Goal: Entertainment & Leisure: Consume media (video, audio)

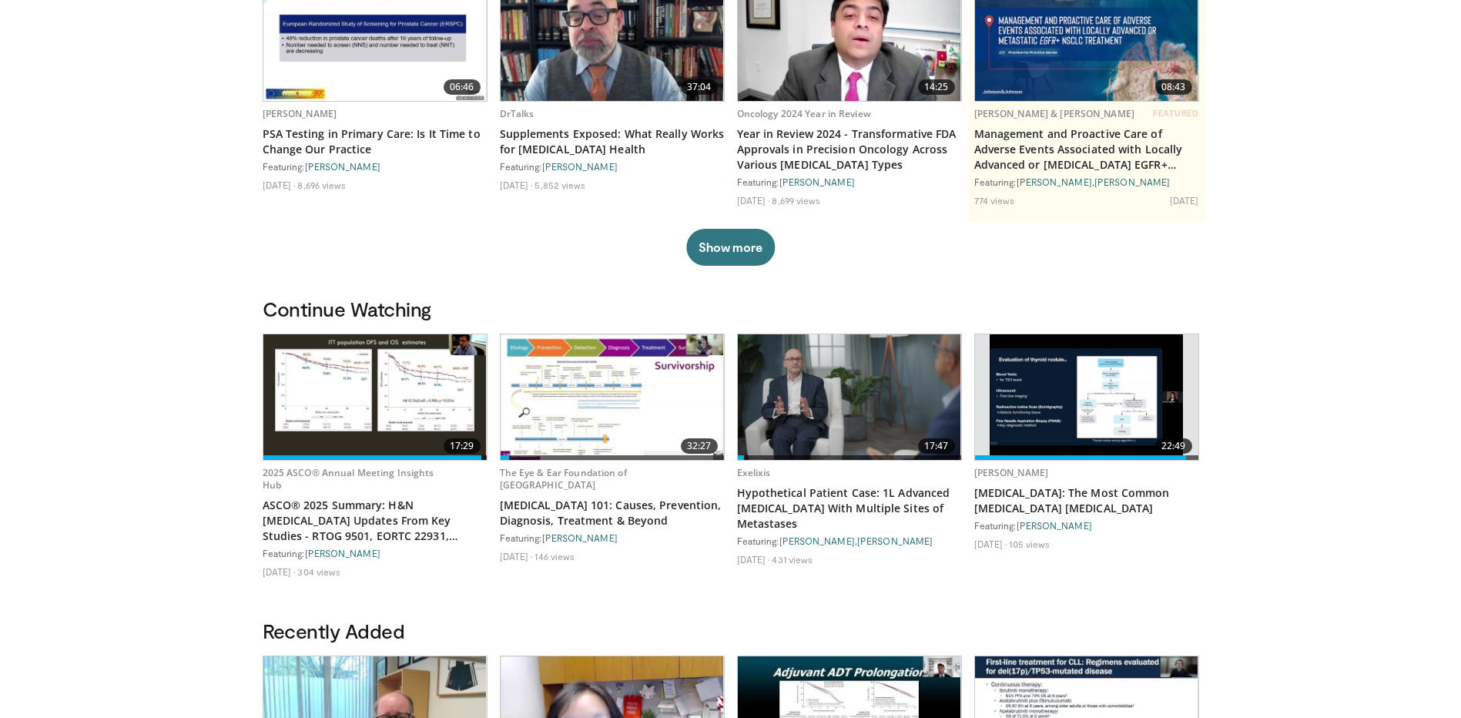
scroll to position [154, 0]
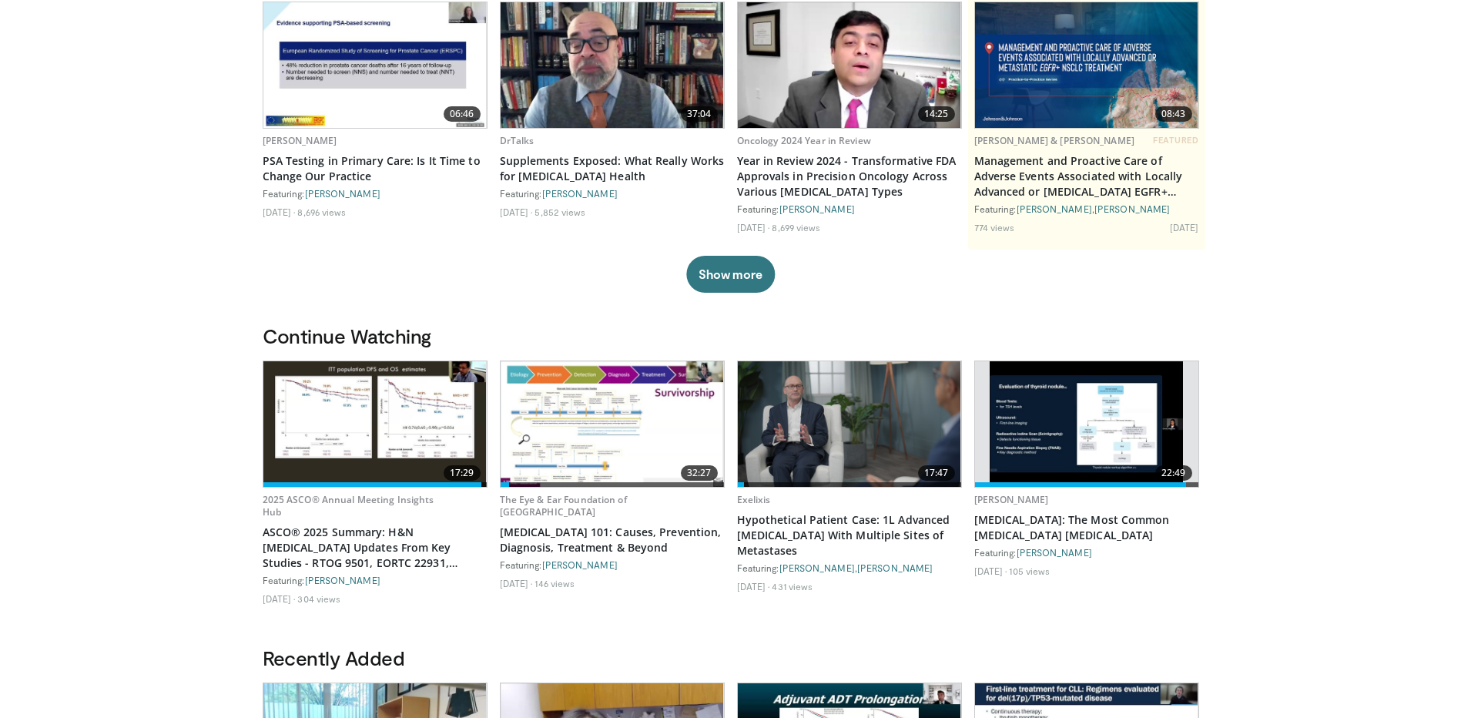
drag, startPoint x: 1087, startPoint y: 628, endPoint x: 1055, endPoint y: 637, distance: 33.6
click at [1087, 628] on div "Continue Watching 17:29 2025 ASCO® Annual Meeting Insights Hub ASCO® 2025 Summa…" at bounding box center [730, 485] width 955 height 322
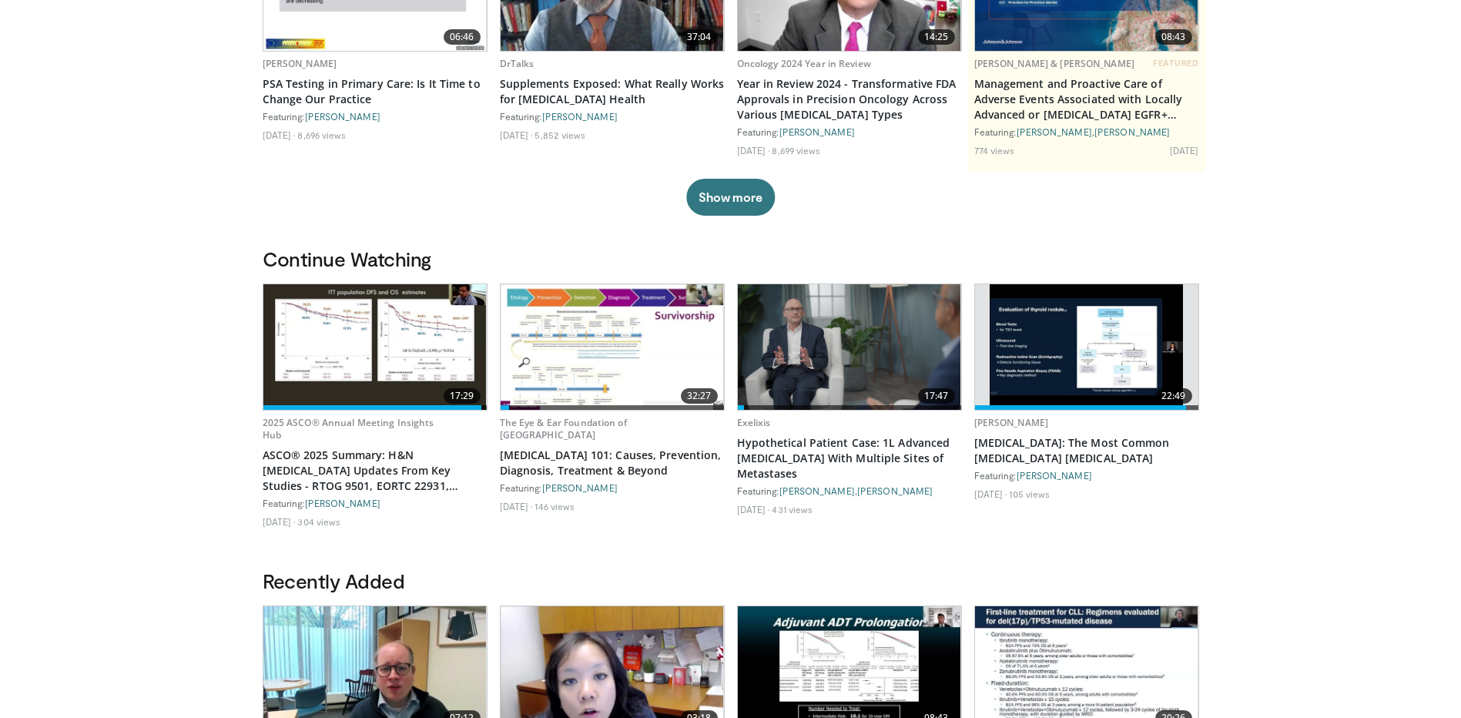
scroll to position [0, 0]
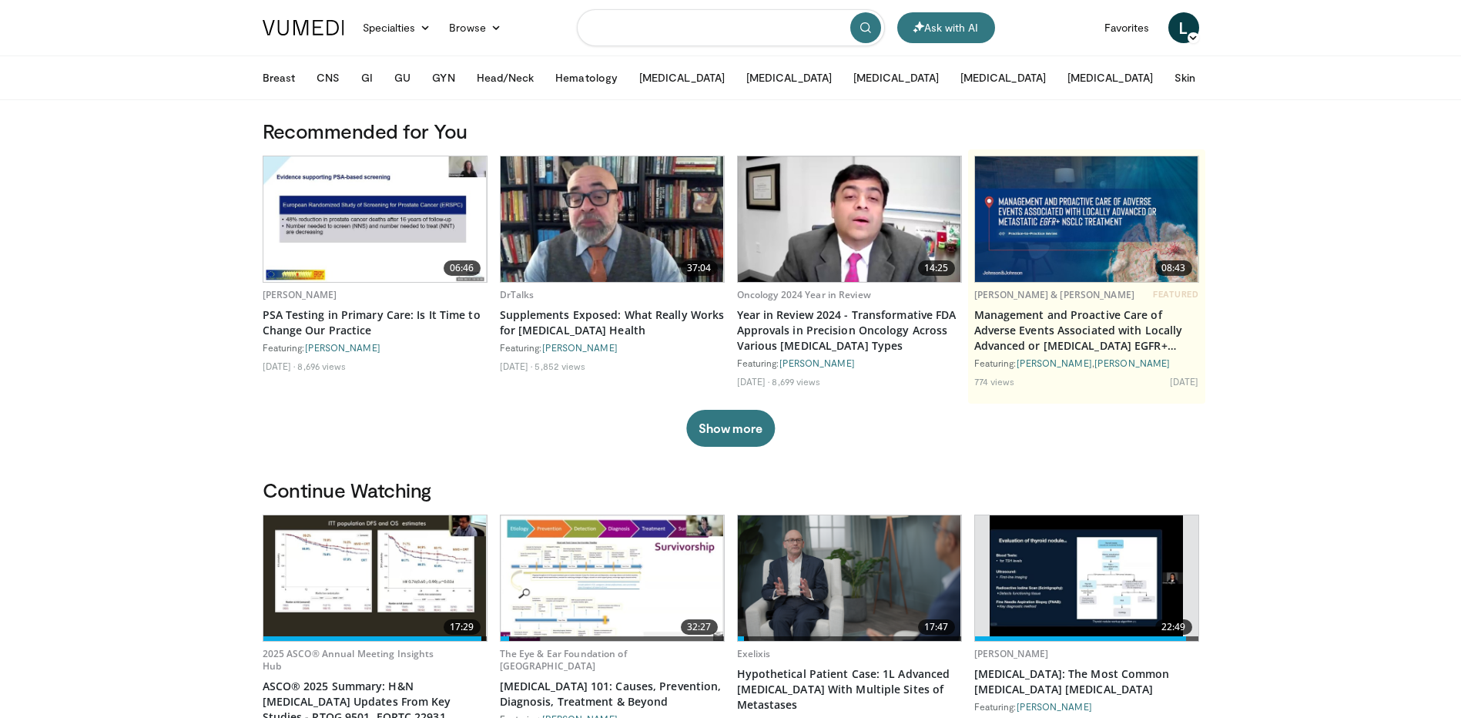
click at [662, 24] on input "Search topics, interventions" at bounding box center [731, 27] width 308 height 37
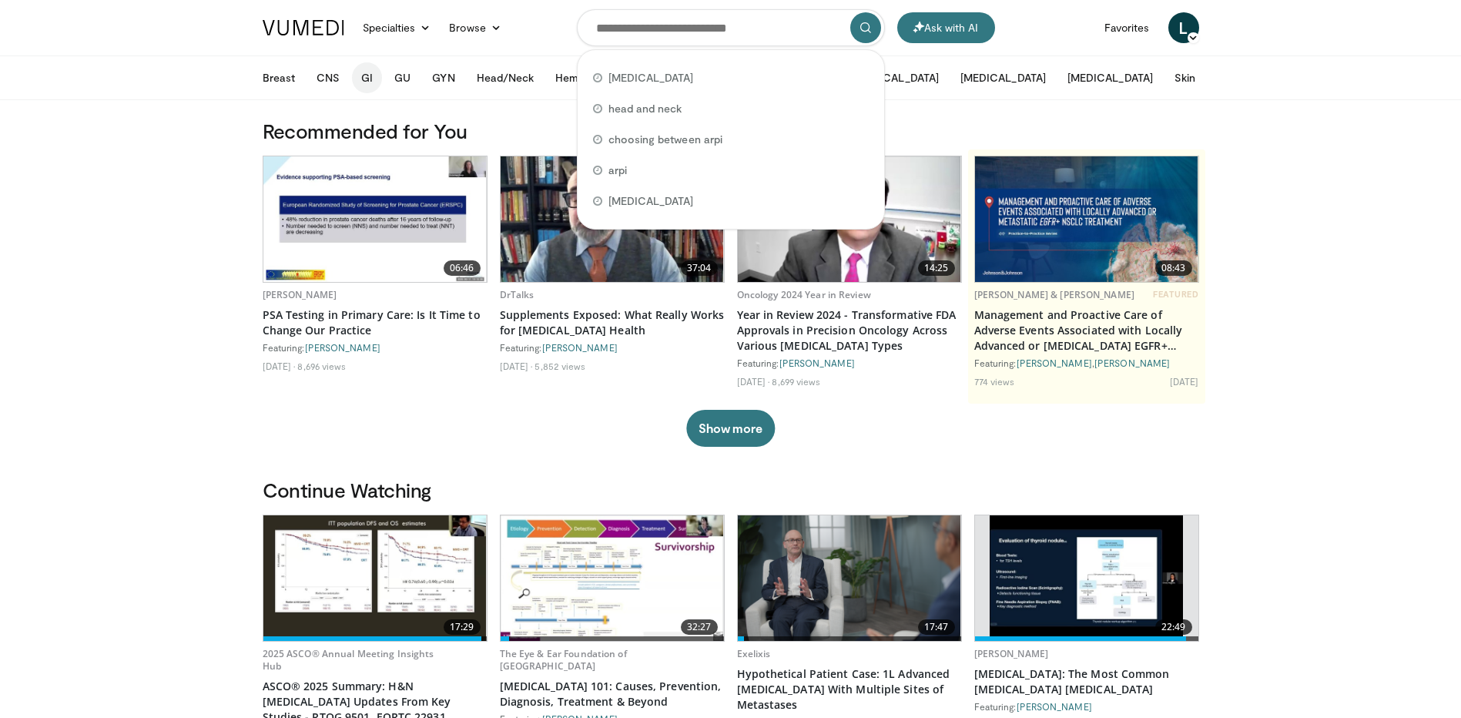
click at [374, 75] on button "GI" at bounding box center [367, 77] width 30 height 31
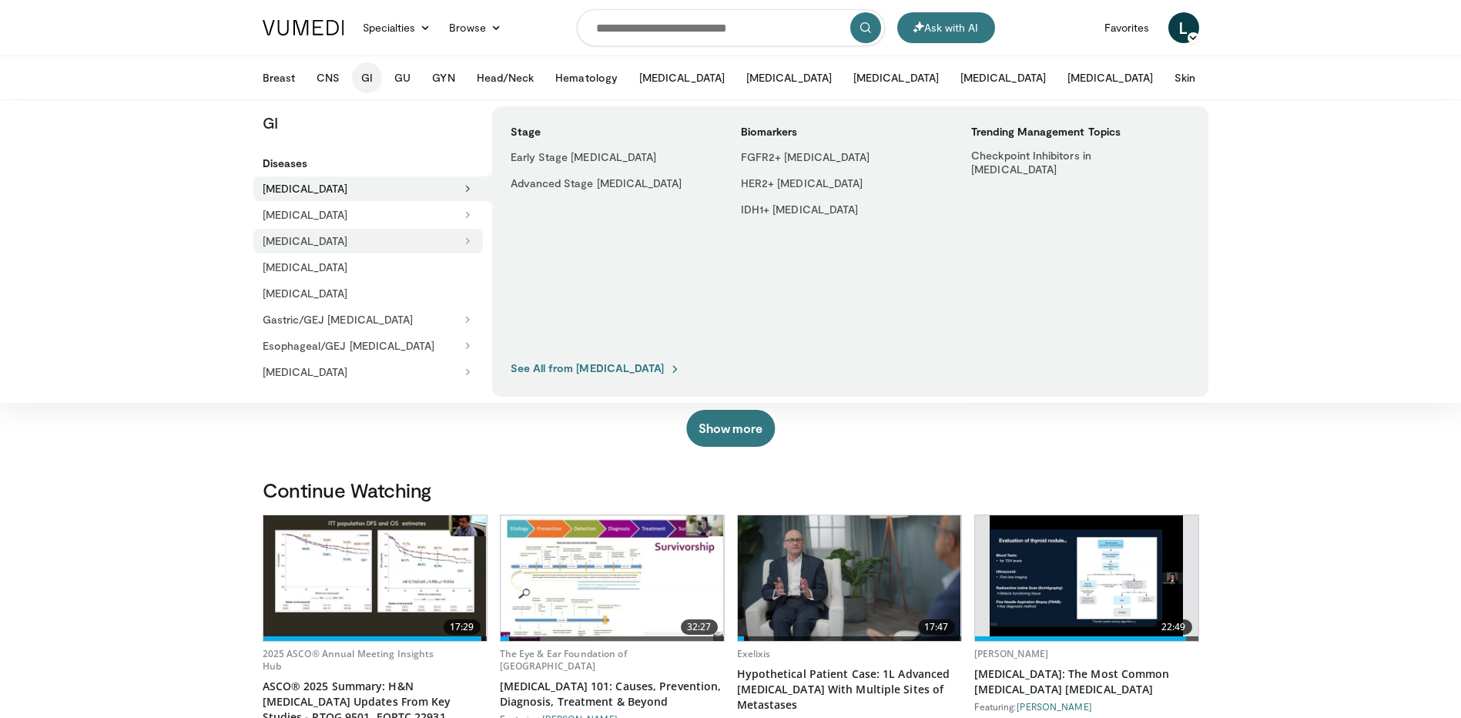
click at [313, 249] on button "[MEDICAL_DATA]" at bounding box center [368, 241] width 230 height 25
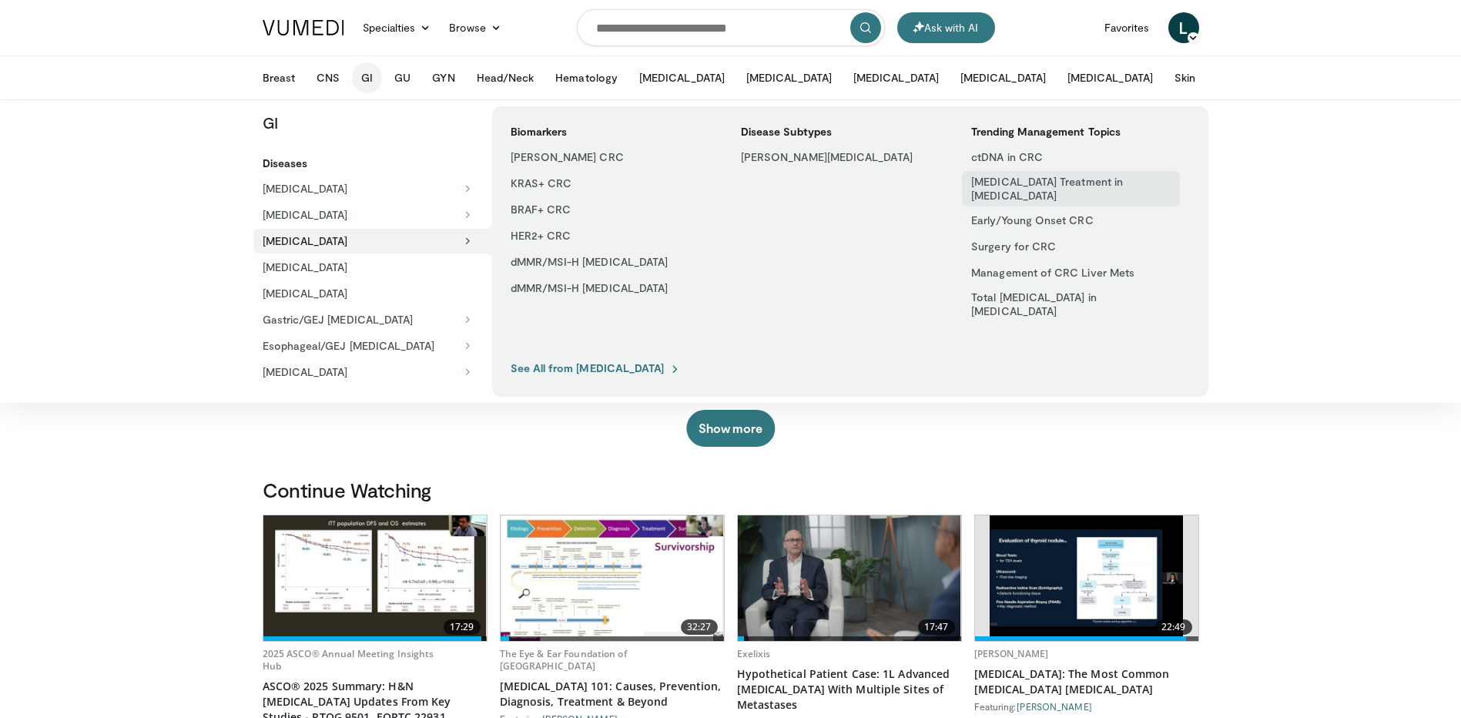
click at [1111, 185] on link "[MEDICAL_DATA] Treatment in [MEDICAL_DATA]" at bounding box center [1071, 188] width 218 height 35
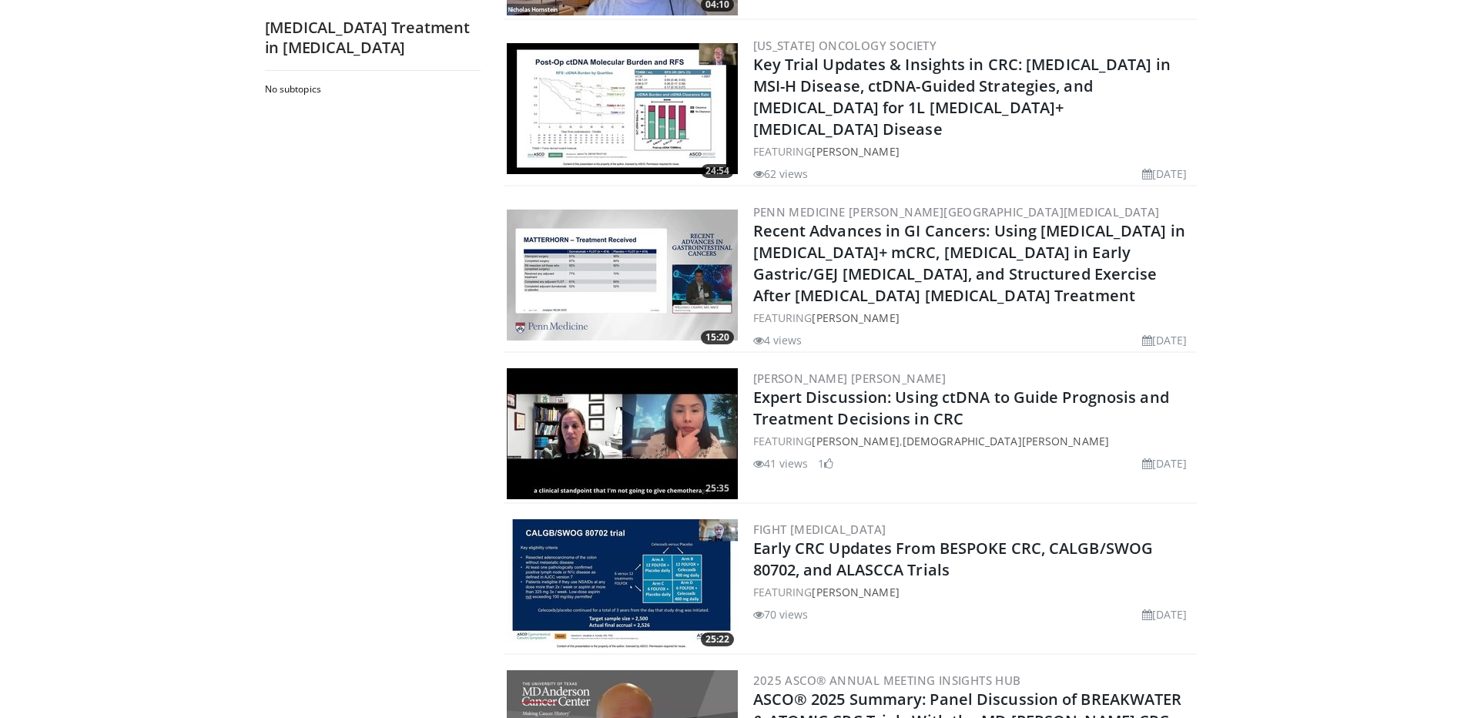
scroll to position [219, 0]
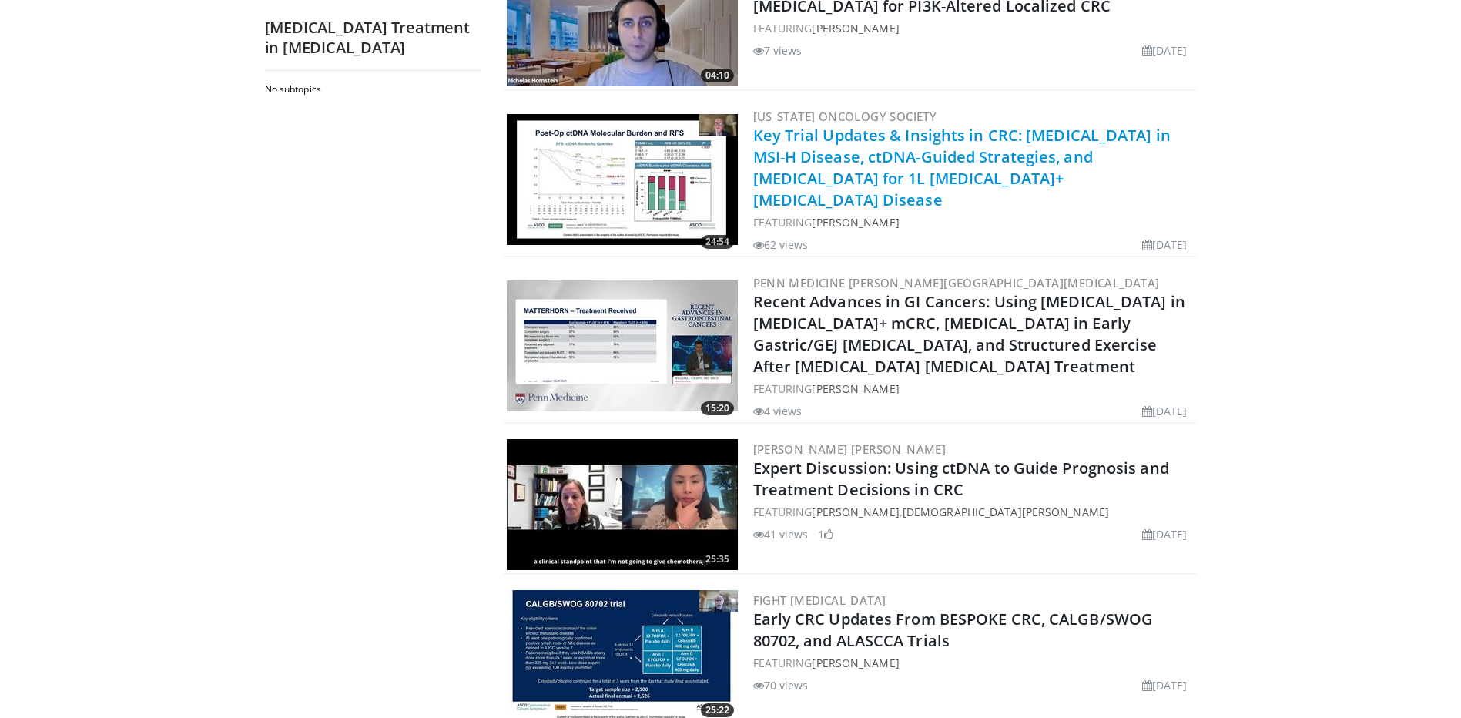
click at [1038, 146] on link "Key Trial Updates & Insights in CRC: [MEDICAL_DATA] in MSI-H Disease, ctDNA-Gui…" at bounding box center [961, 168] width 417 height 86
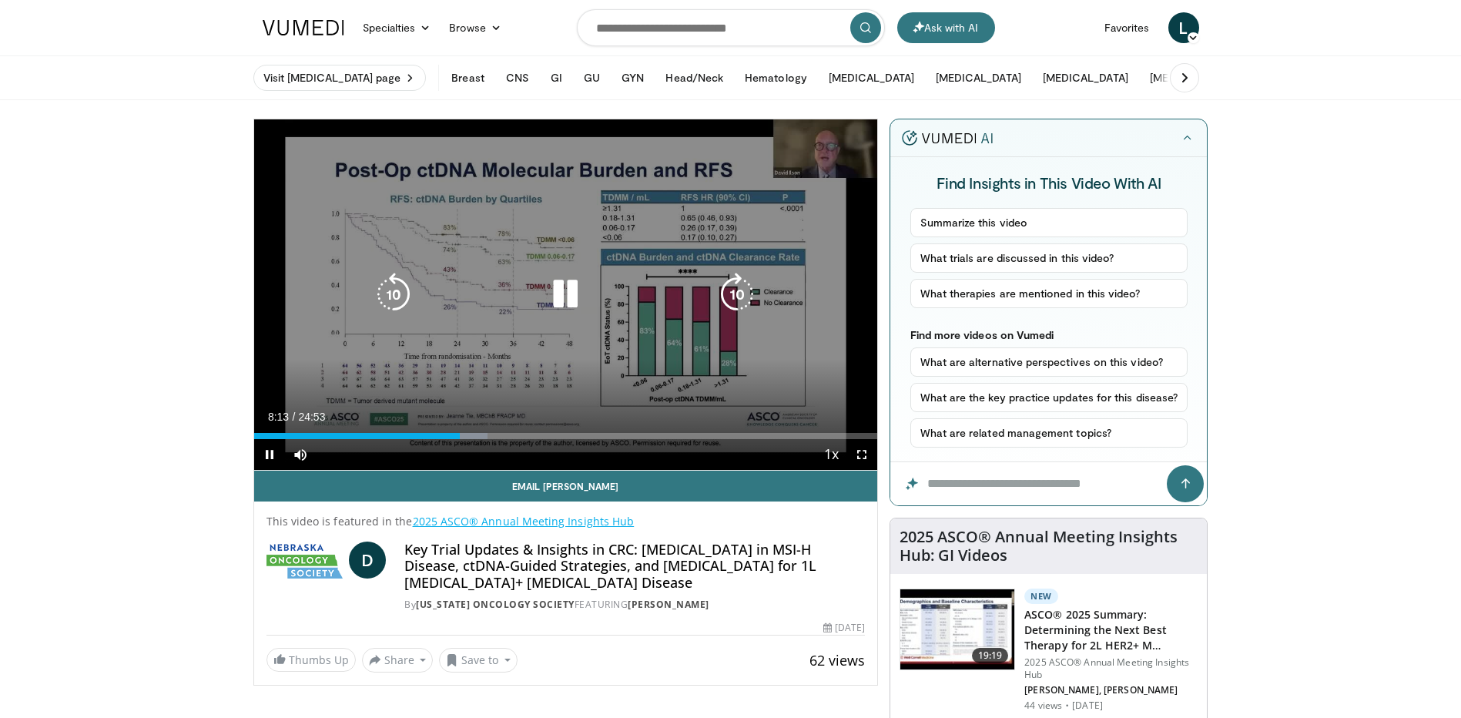
click at [556, 303] on icon "Video Player" at bounding box center [565, 294] width 43 height 43
click at [562, 291] on icon "Video Player" at bounding box center [565, 294] width 43 height 43
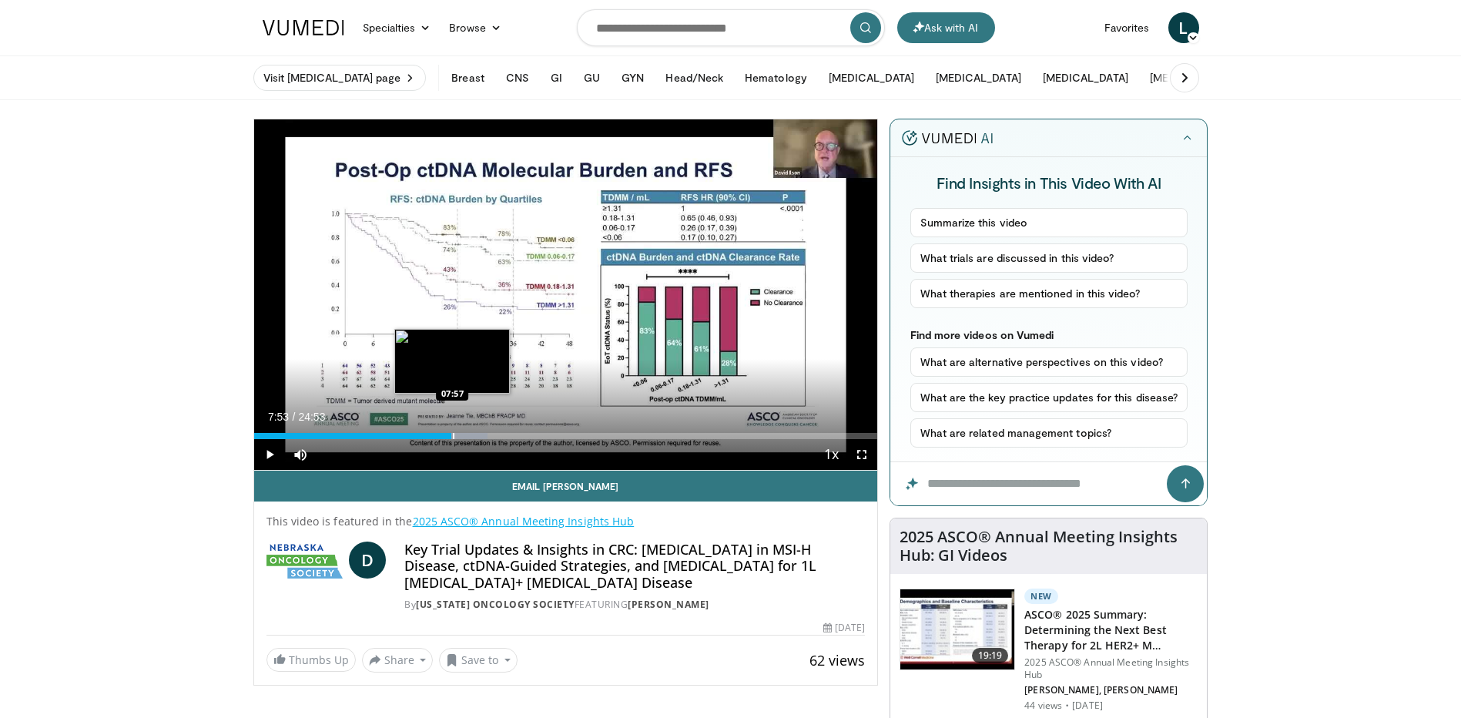
click at [451, 436] on div "07:53" at bounding box center [353, 436] width 198 height 6
click at [444, 437] on div "Progress Bar" at bounding box center [445, 436] width 2 height 6
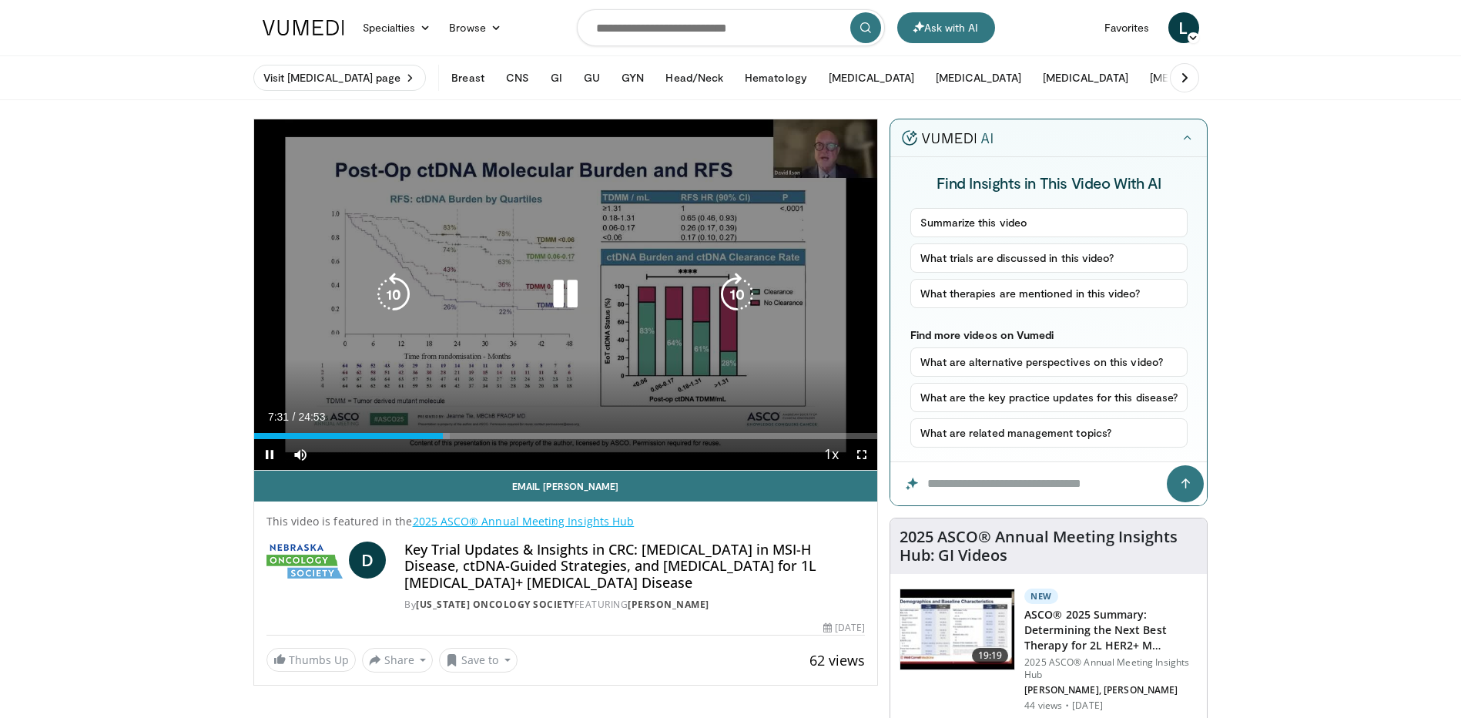
click at [565, 304] on icon "Video Player" at bounding box center [565, 294] width 43 height 43
click at [568, 280] on icon "Video Player" at bounding box center [565, 294] width 43 height 43
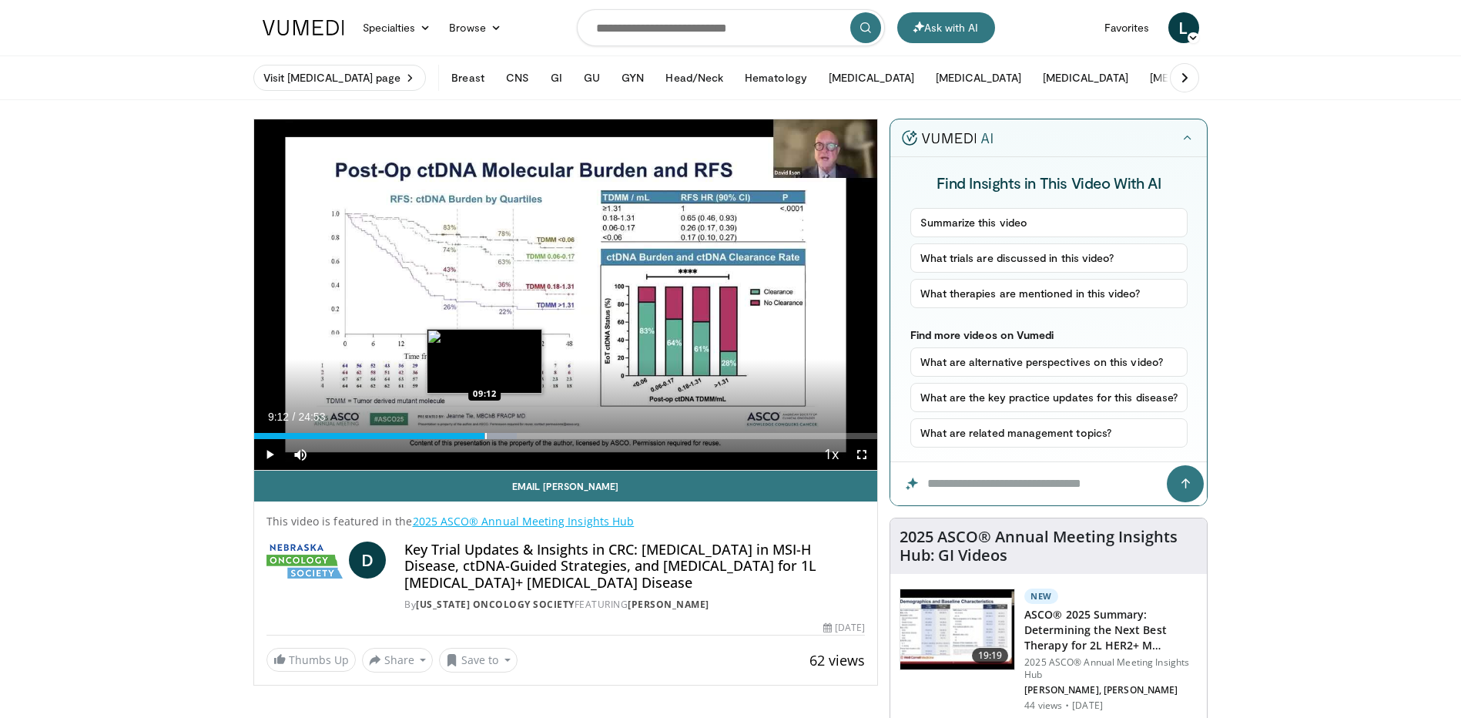
click at [485, 436] on div "Progress Bar" at bounding box center [486, 436] width 2 height 6
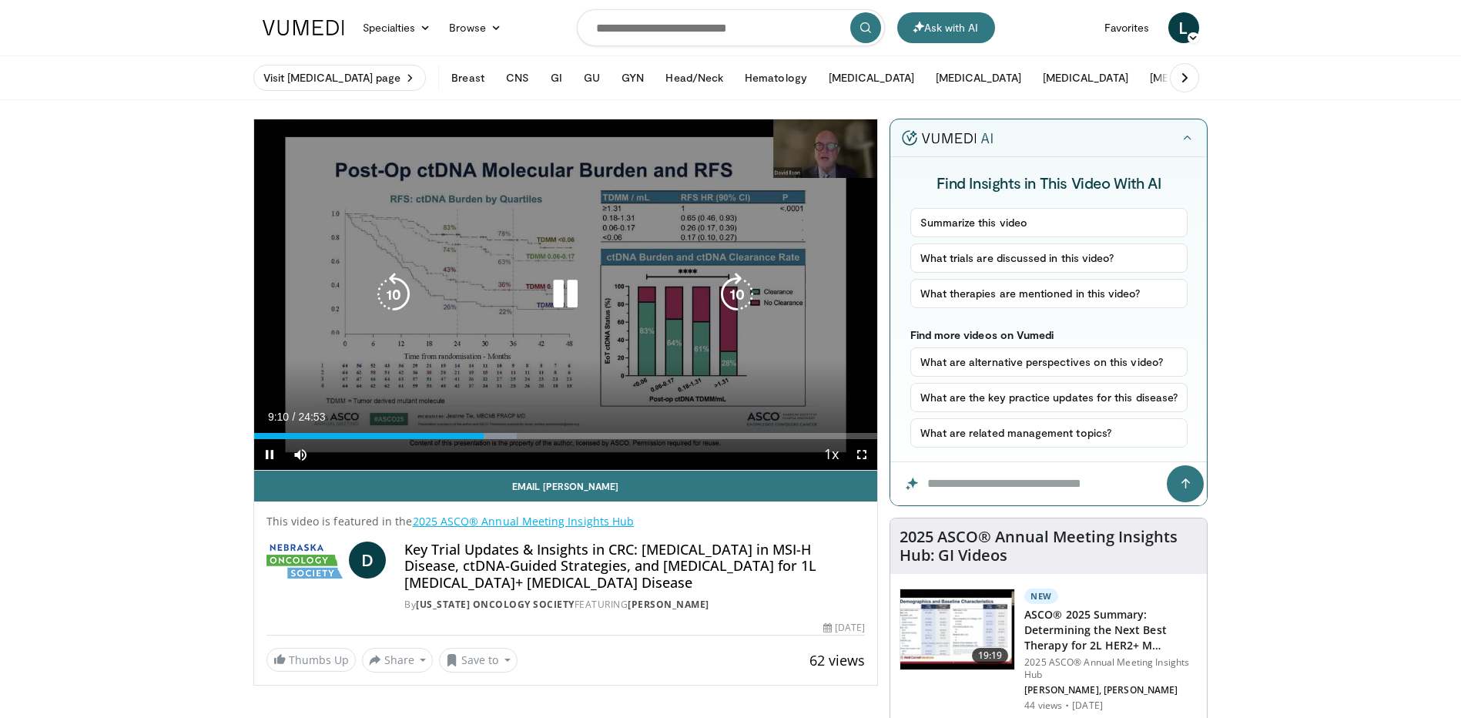
click at [565, 287] on icon "Video Player" at bounding box center [565, 294] width 43 height 43
click at [576, 301] on icon "Video Player" at bounding box center [565, 294] width 43 height 43
click at [558, 297] on icon "Video Player" at bounding box center [565, 294] width 43 height 43
click at [572, 294] on icon "Video Player" at bounding box center [565, 294] width 43 height 43
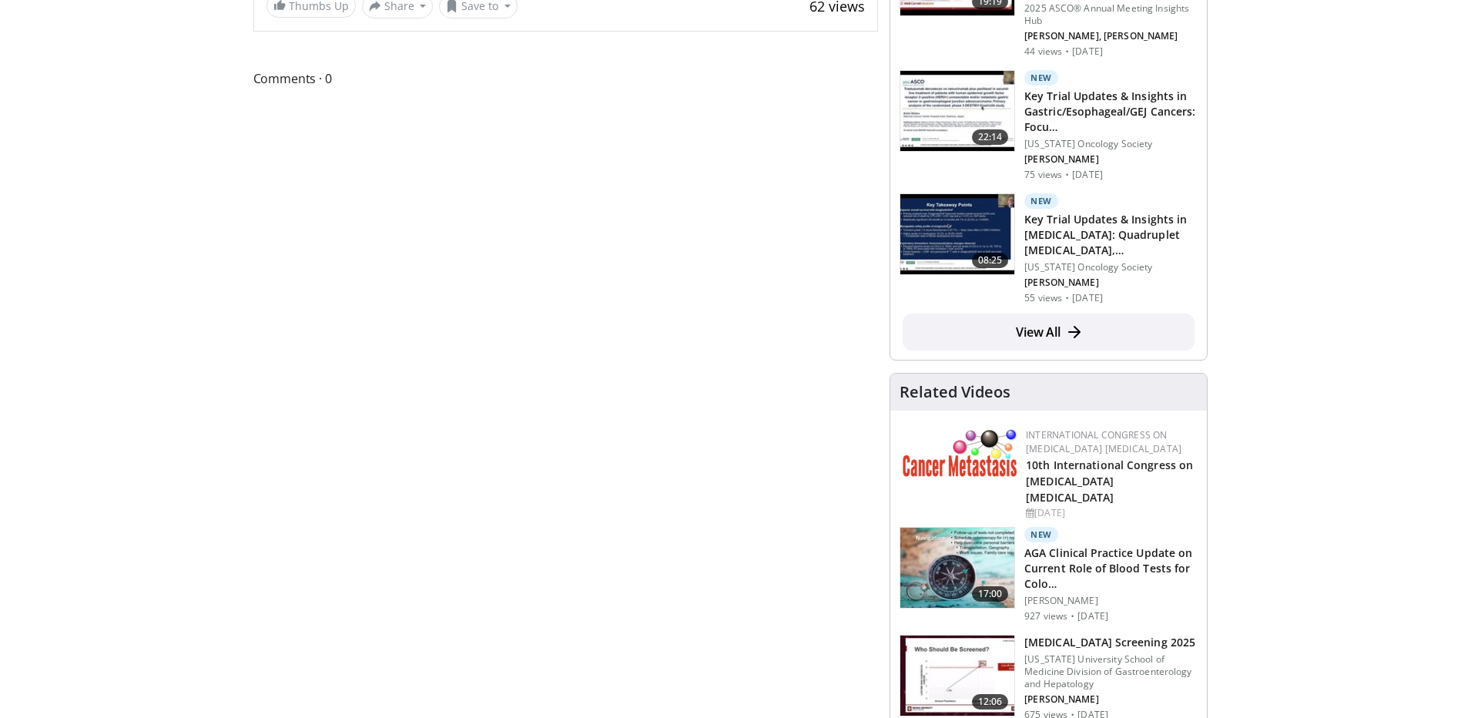
scroll to position [616, 0]
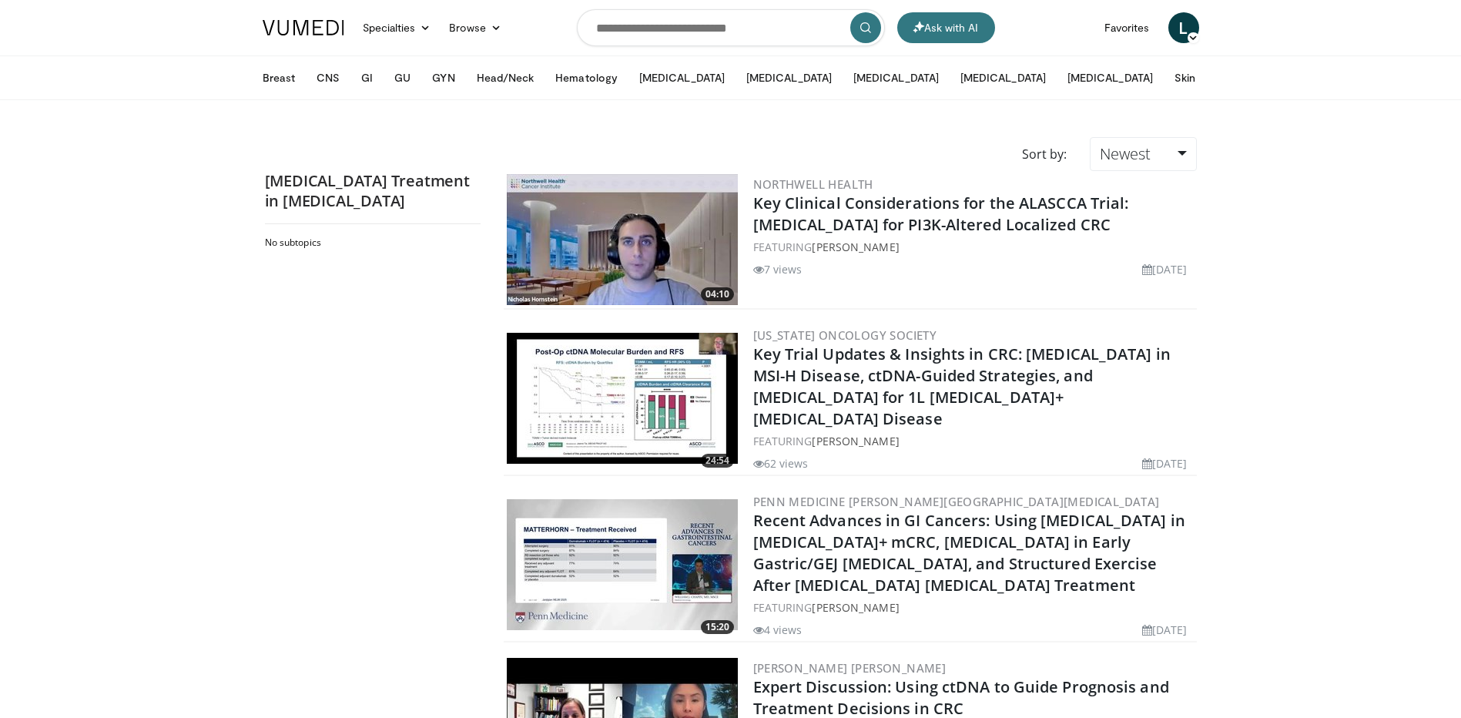
scroll to position [219, 0]
